Goal: Use online tool/utility: Utilize a website feature to perform a specific function

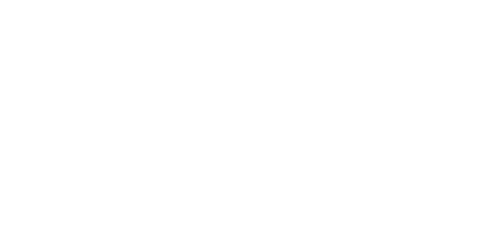
click at [272, 0] on html "We're offline Leave a message" at bounding box center [250, 0] width 500 height 0
